Goal: Information Seeking & Learning: Learn about a topic

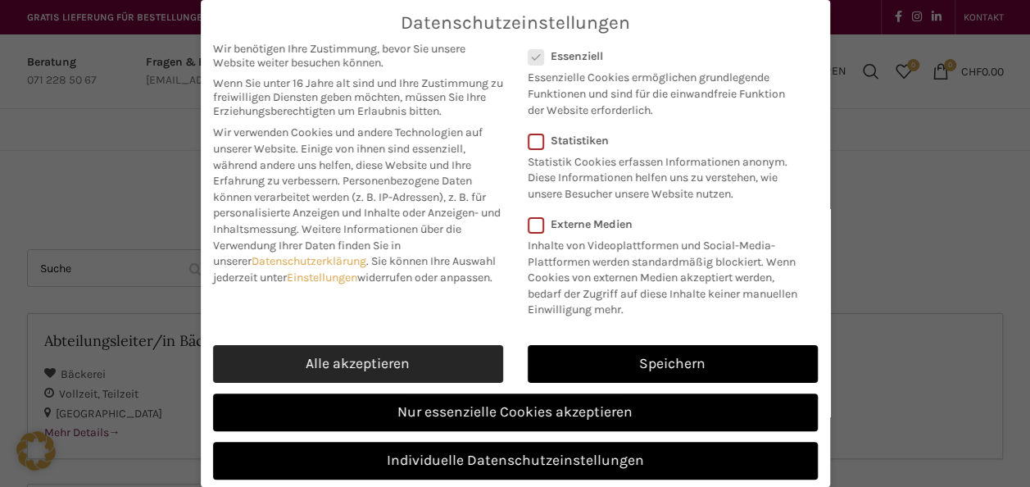
click at [387, 380] on link "Alle akzeptieren" at bounding box center [358, 364] width 290 height 38
checkbox input "true"
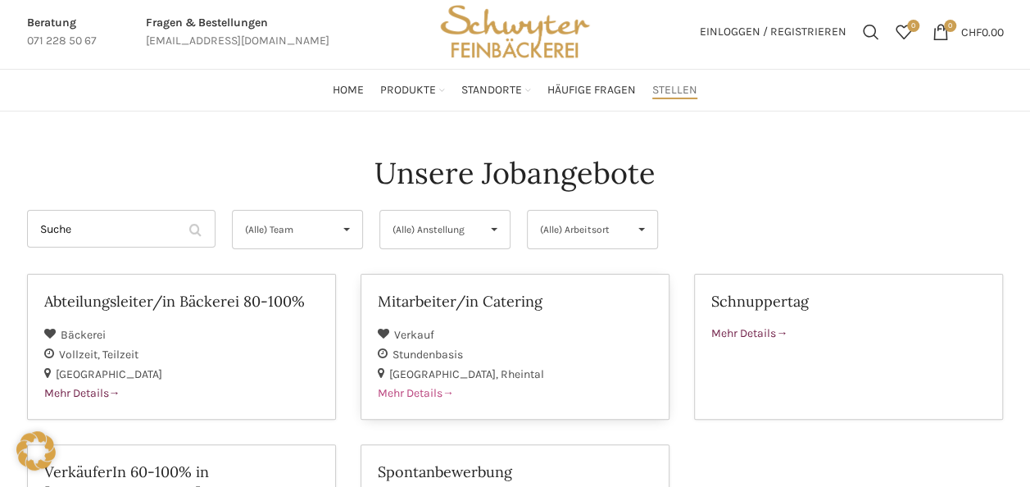
scroll to position [45, 0]
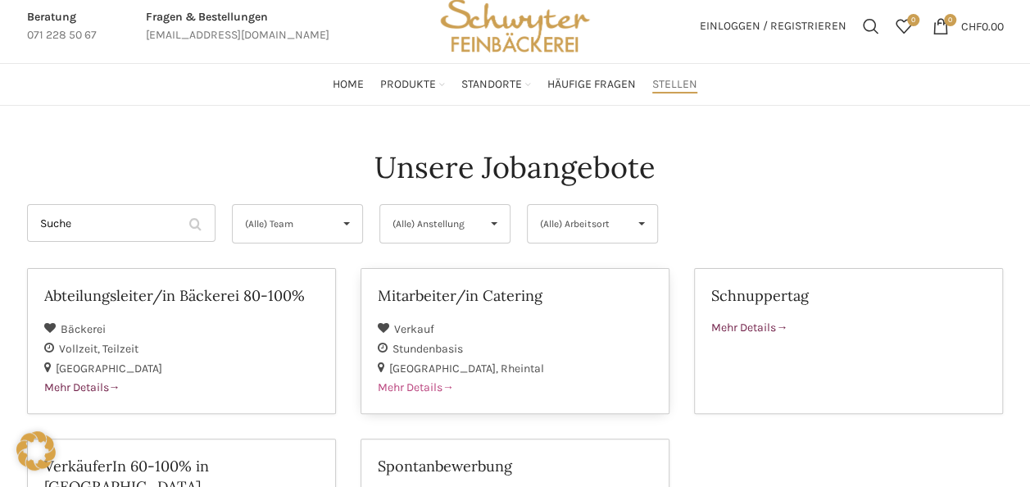
click at [497, 316] on div "Mitarbeiter/in Catering" at bounding box center [515, 301] width 275 height 33
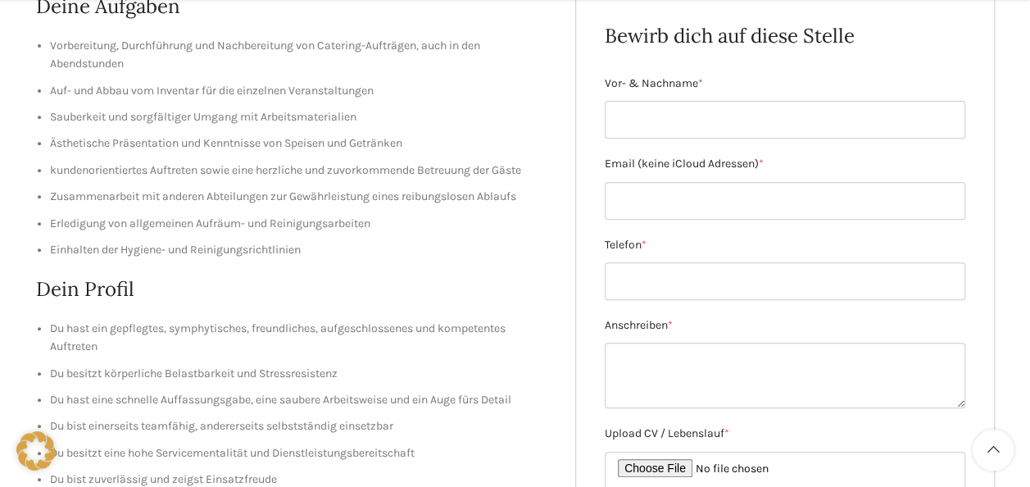
scroll to position [281, 0]
